Goal: Information Seeking & Learning: Learn about a topic

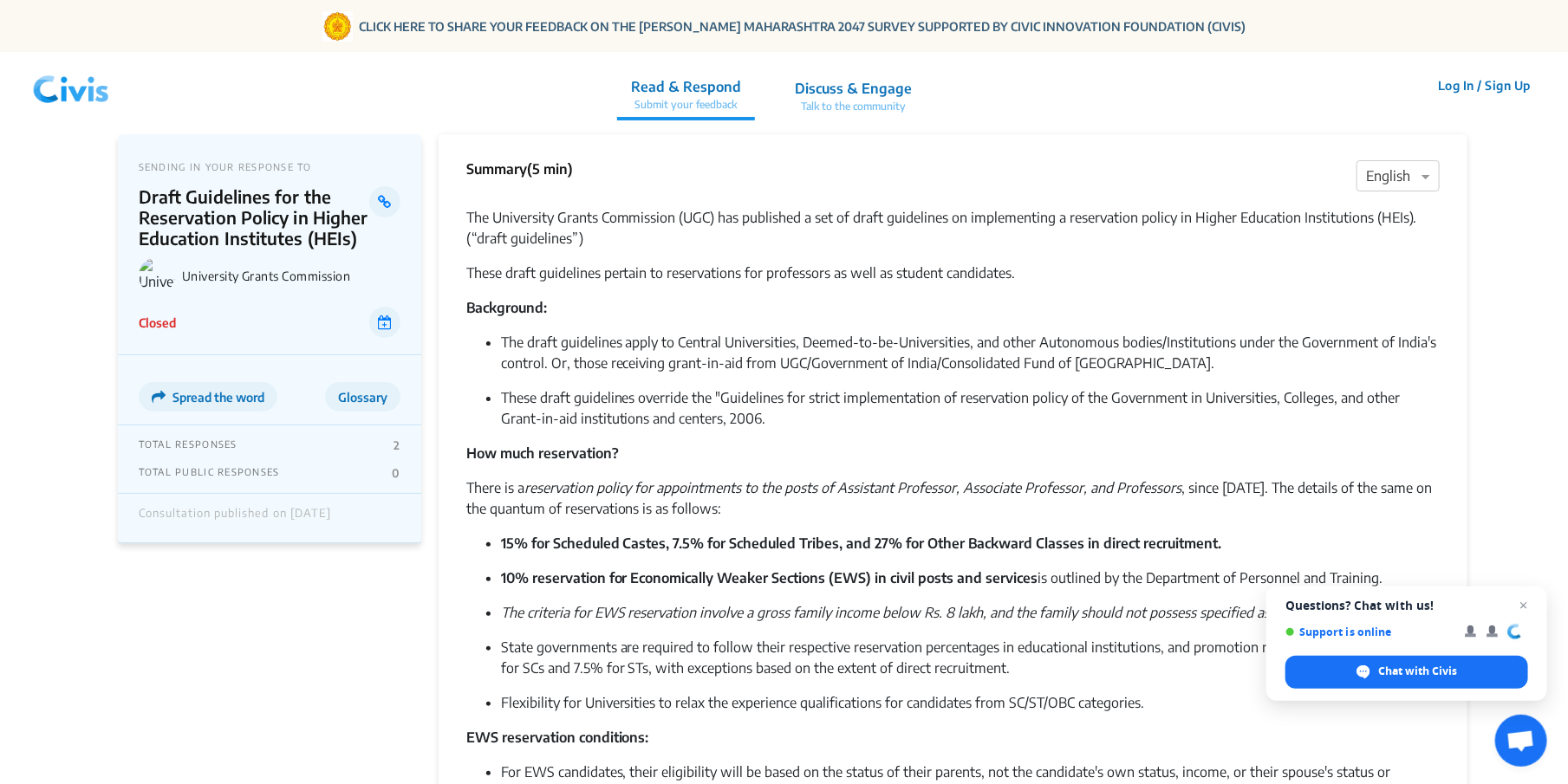
click at [474, 209] on p "The University Grants Commission (UGC) has published a set of draft guidelines …" at bounding box center [953, 227] width 974 height 41
click at [475, 209] on p "The University Grants Commission (UGC) has published a set of draft guidelines …" at bounding box center [953, 227] width 974 height 41
click at [472, 212] on p "The University Grants Commission (UGC) has published a set of draft guidelines …" at bounding box center [953, 227] width 974 height 41
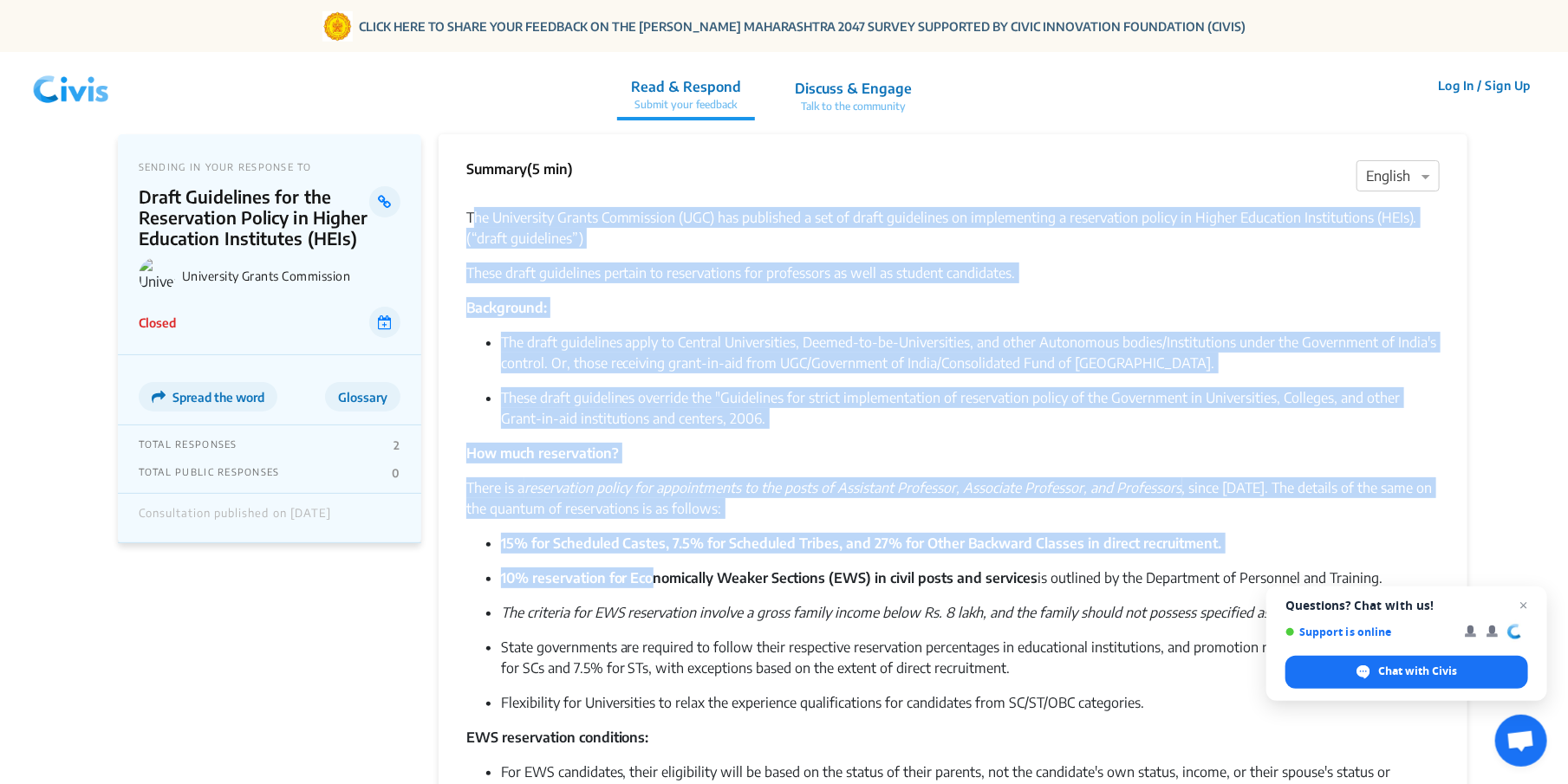
drag, startPoint x: 471, startPoint y: 209, endPoint x: 653, endPoint y: 574, distance: 407.9
click at [469, 207] on p "The University Grants Commission (UGC) has published a set of draft guidelines …" at bounding box center [953, 227] width 974 height 41
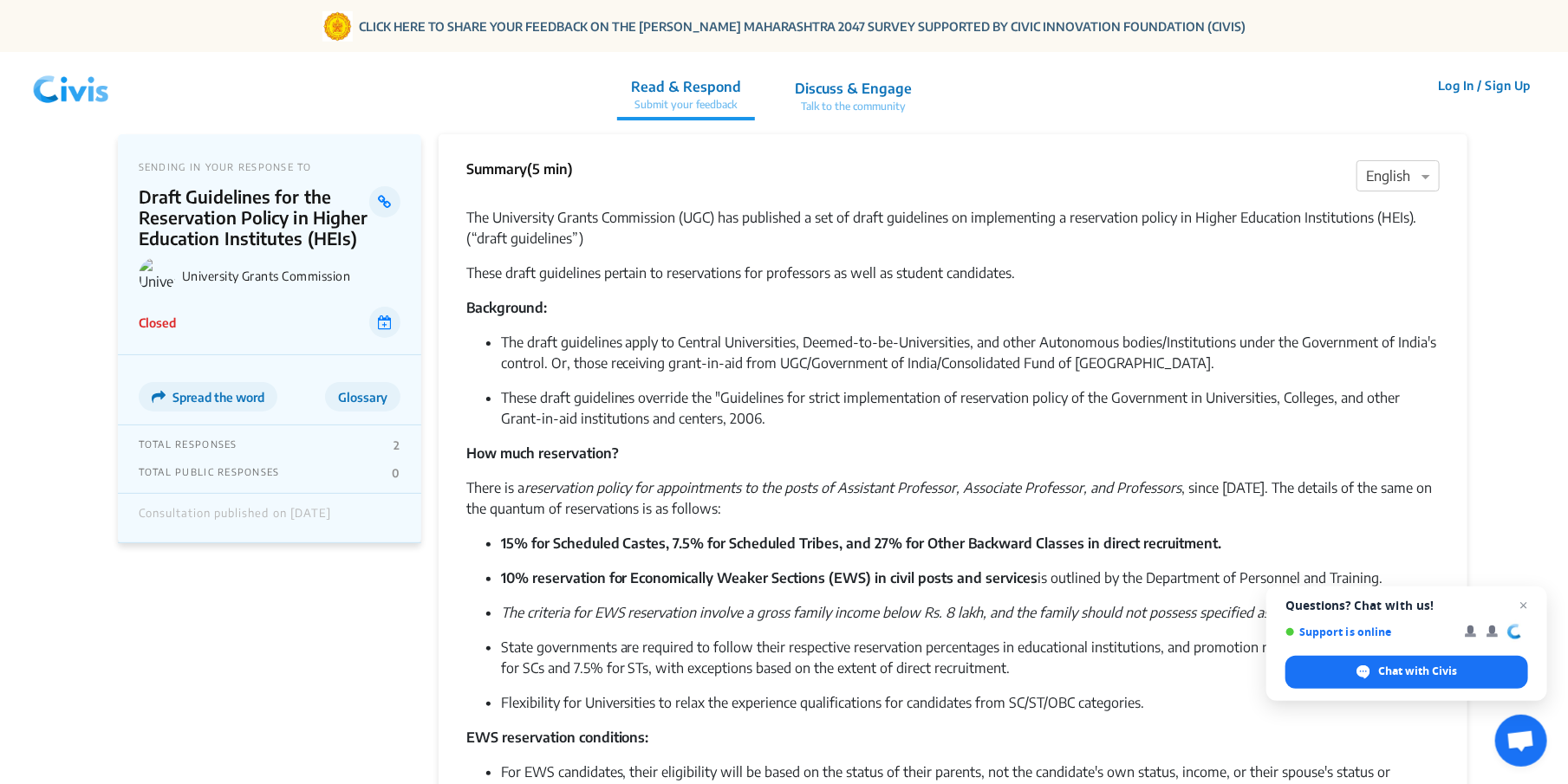
click at [467, 208] on p "The University Grants Commission (UGC) has published a set of draft guidelines …" at bounding box center [953, 227] width 974 height 41
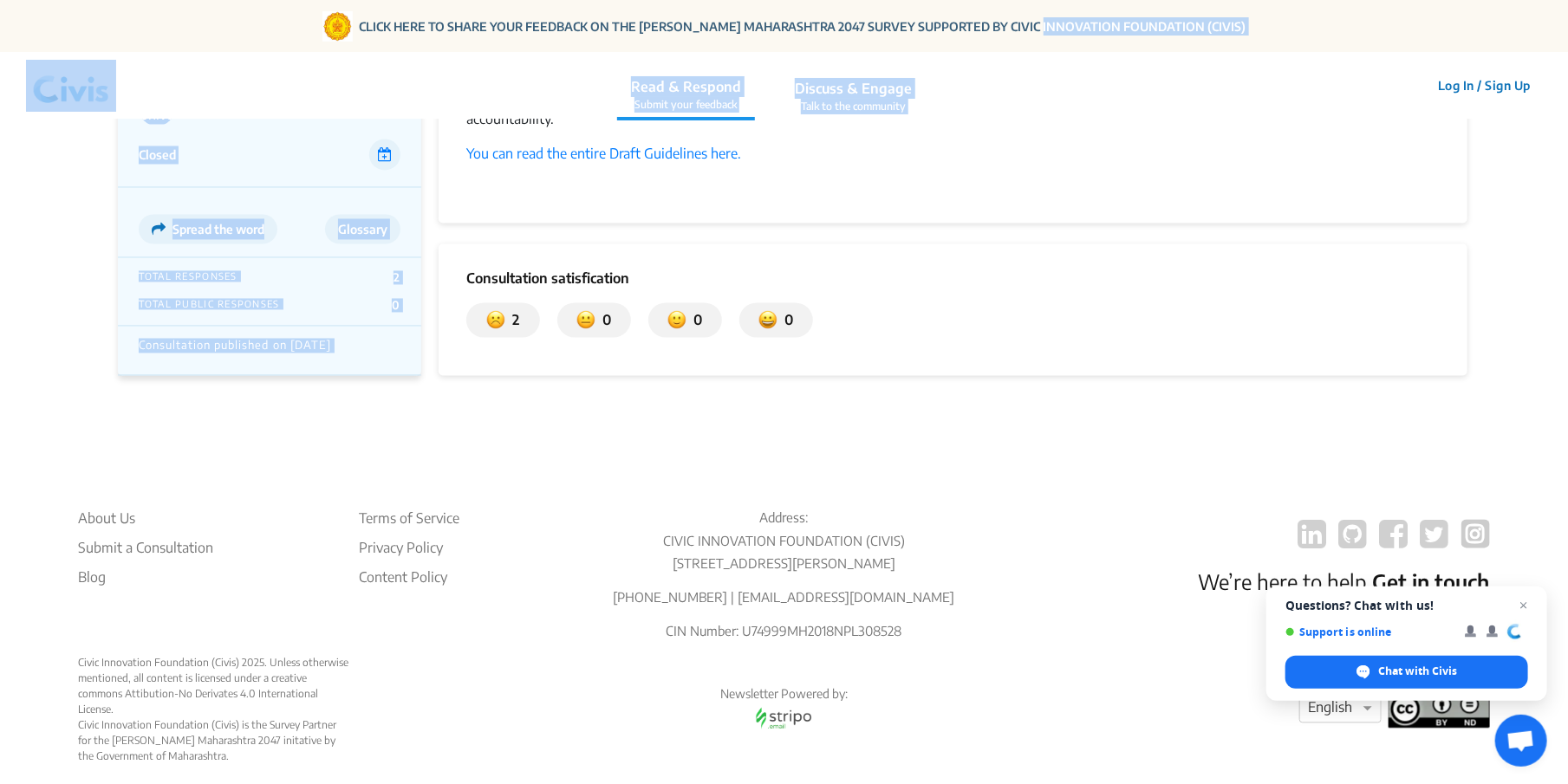
scroll to position [1531, 0]
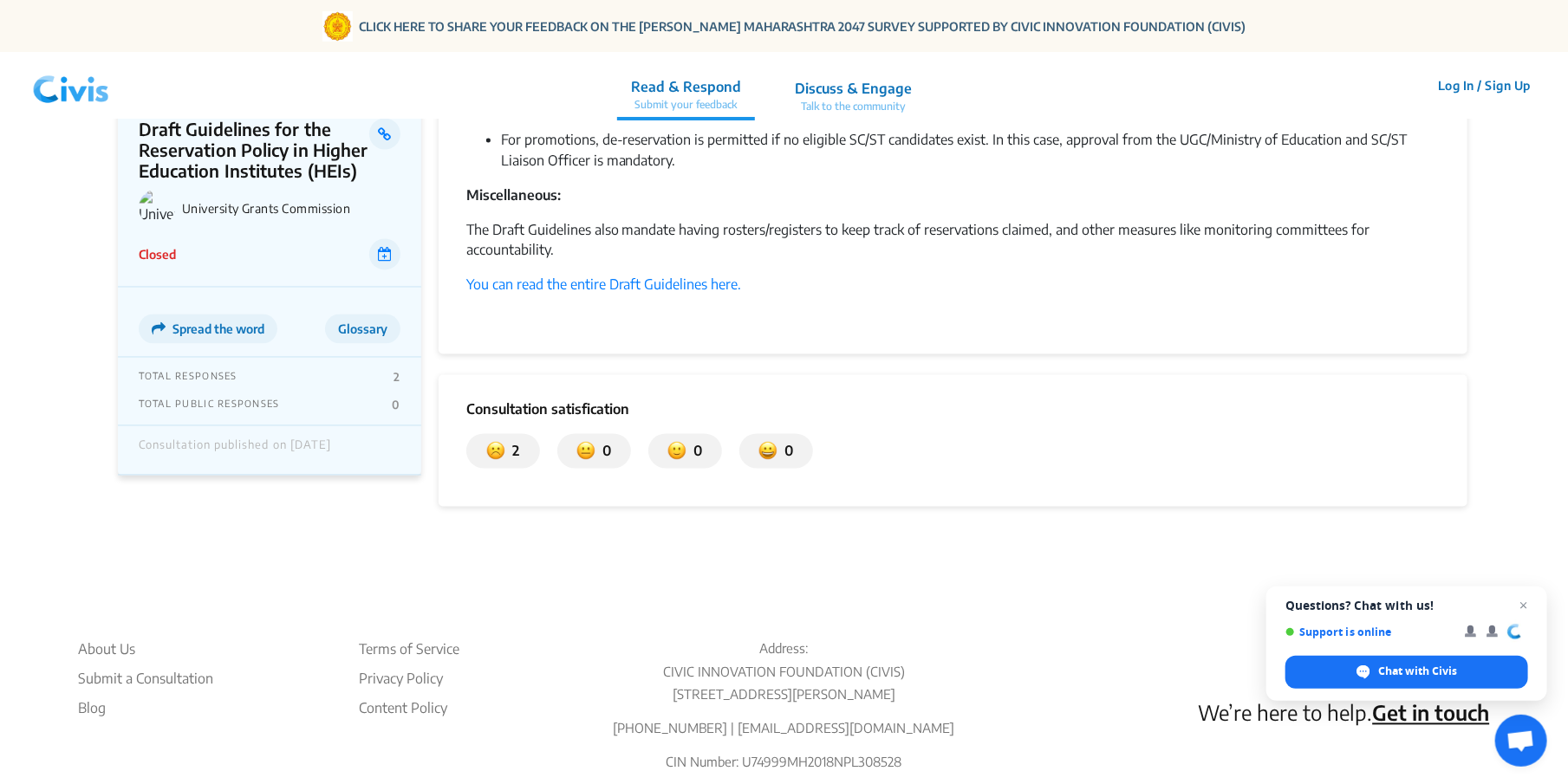
drag, startPoint x: 463, startPoint y: 210, endPoint x: 1067, endPoint y: -20, distance: 646.3
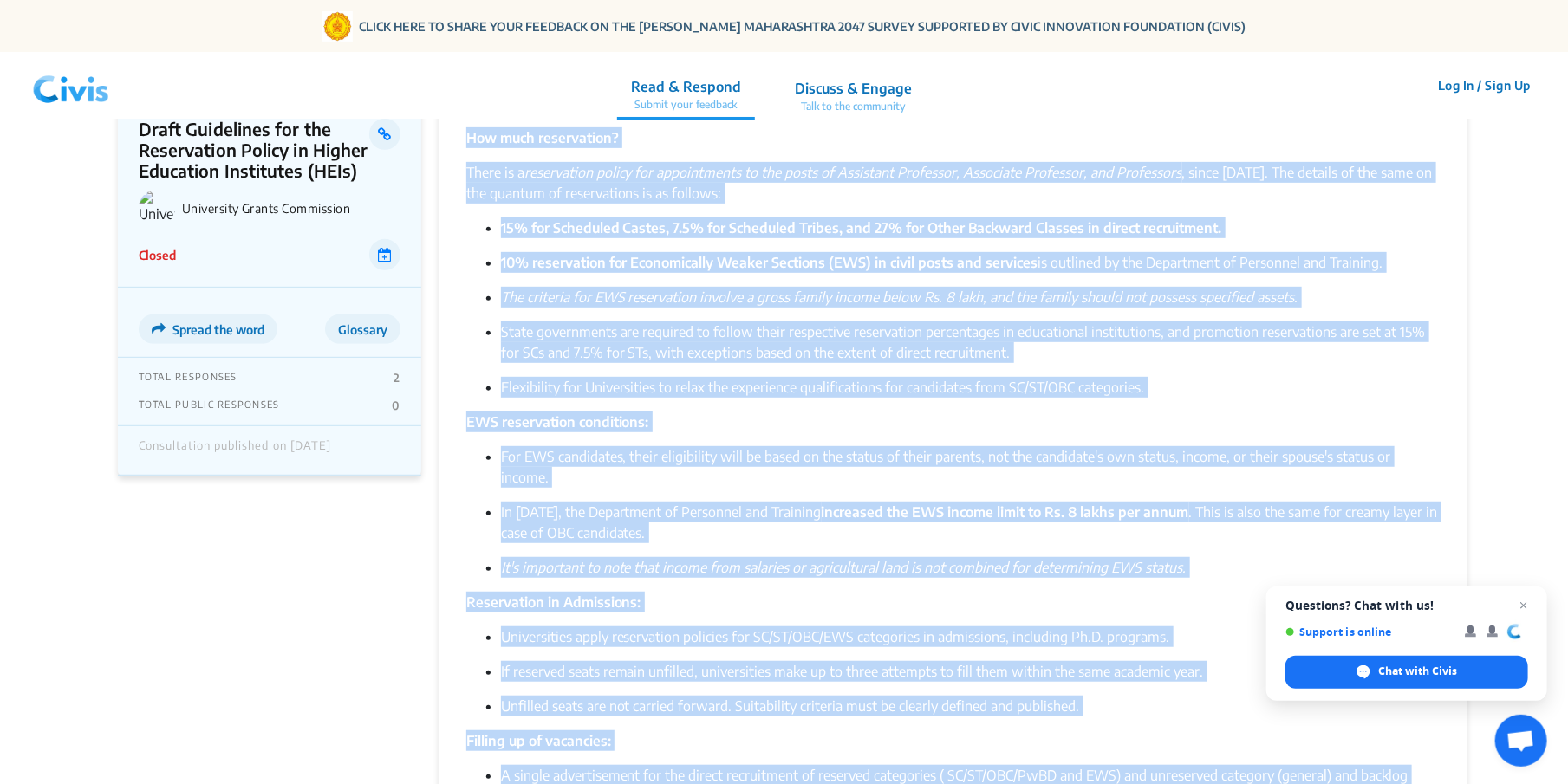
scroll to position [0, 0]
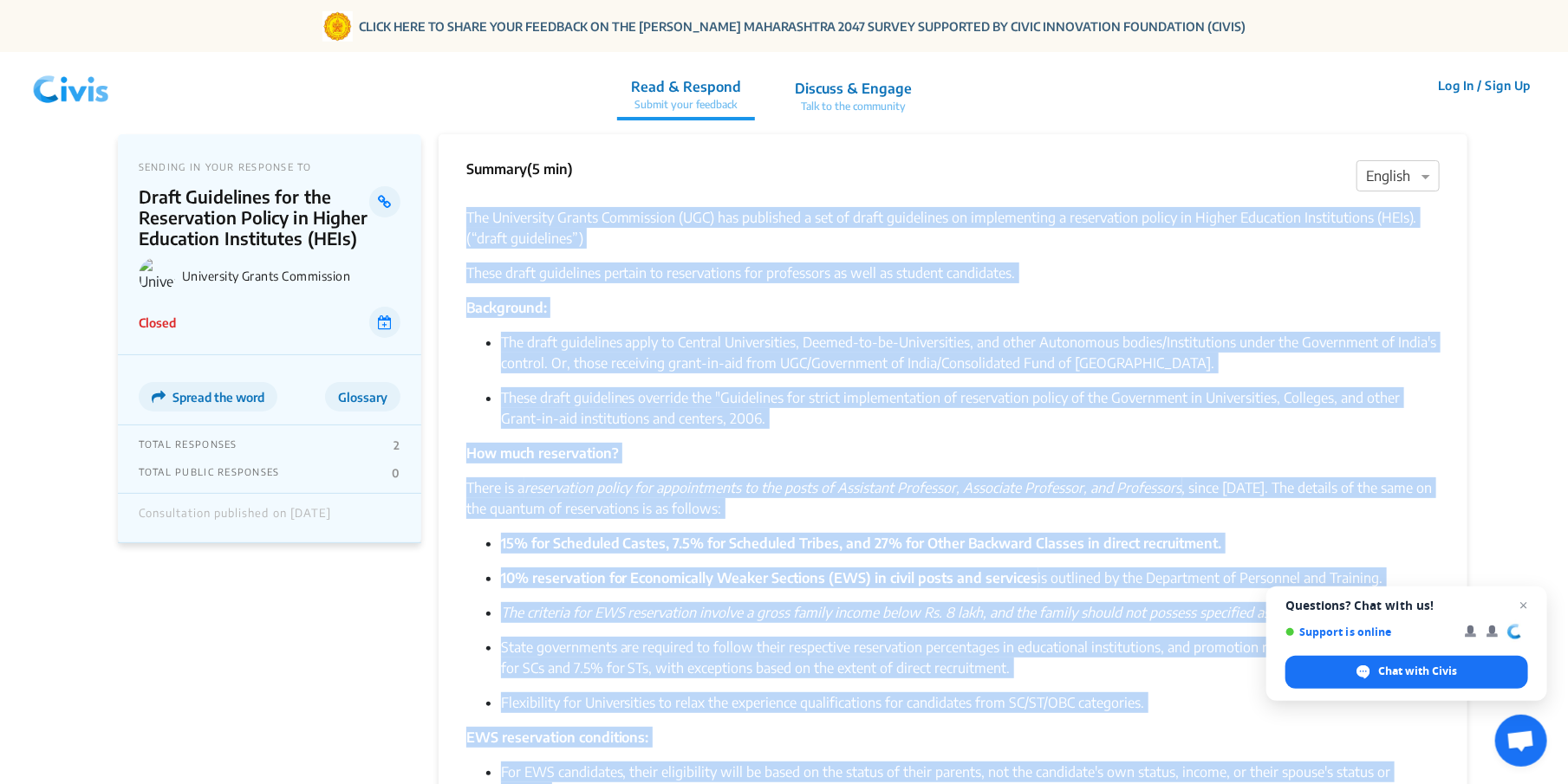
drag, startPoint x: 564, startPoint y: 277, endPoint x: 458, endPoint y: 205, distance: 128.1
